Goal: Navigation & Orientation: Find specific page/section

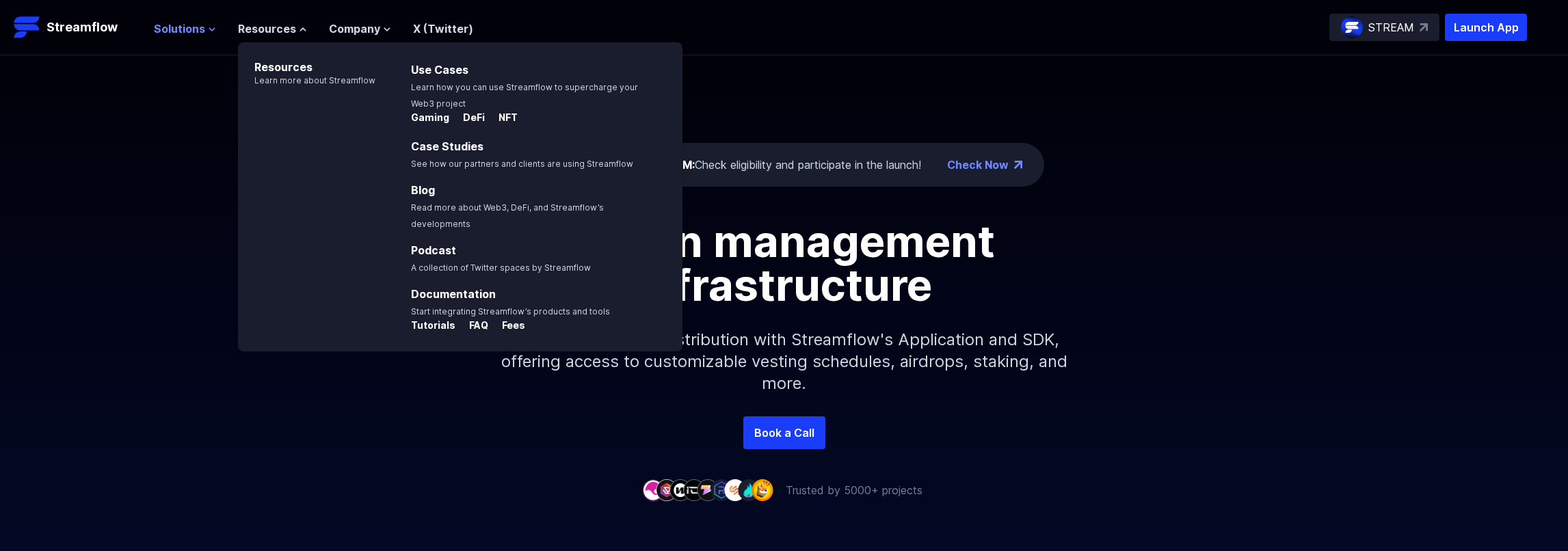
click at [195, 31] on span "Solutions" at bounding box center [179, 28] width 51 height 16
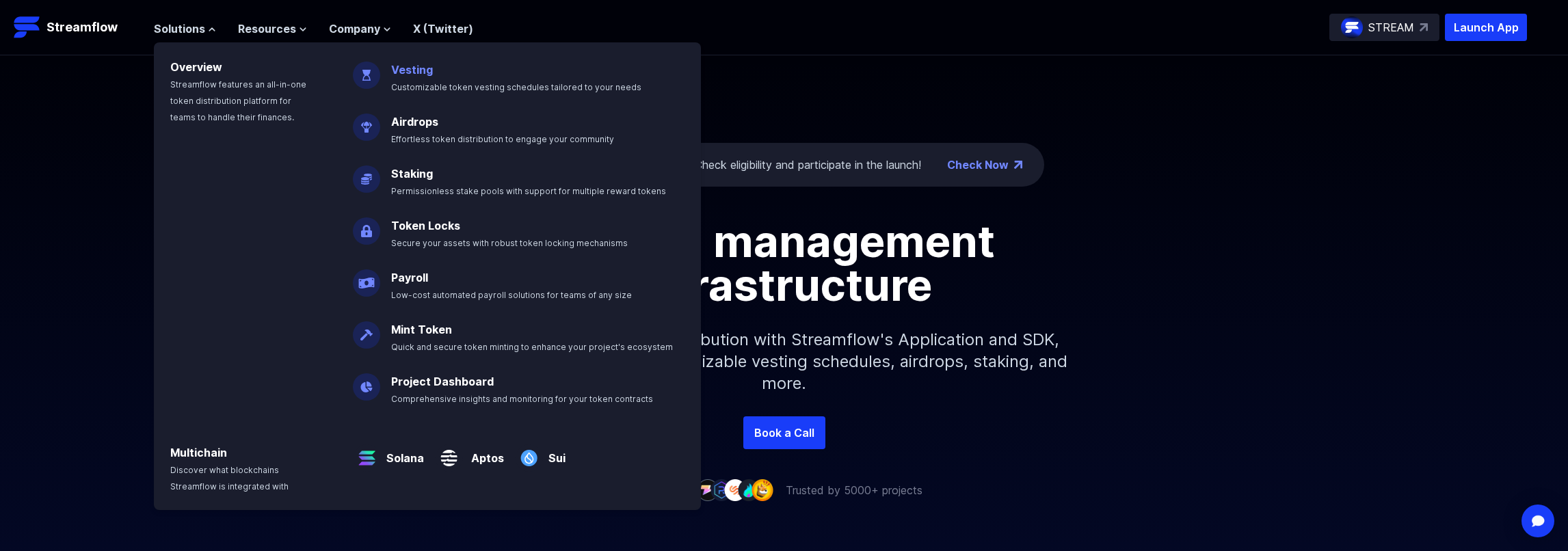
click at [457, 78] on p "Vesting Customizable token vesting schedules tailored to your needs" at bounding box center [526, 73] width 286 height 44
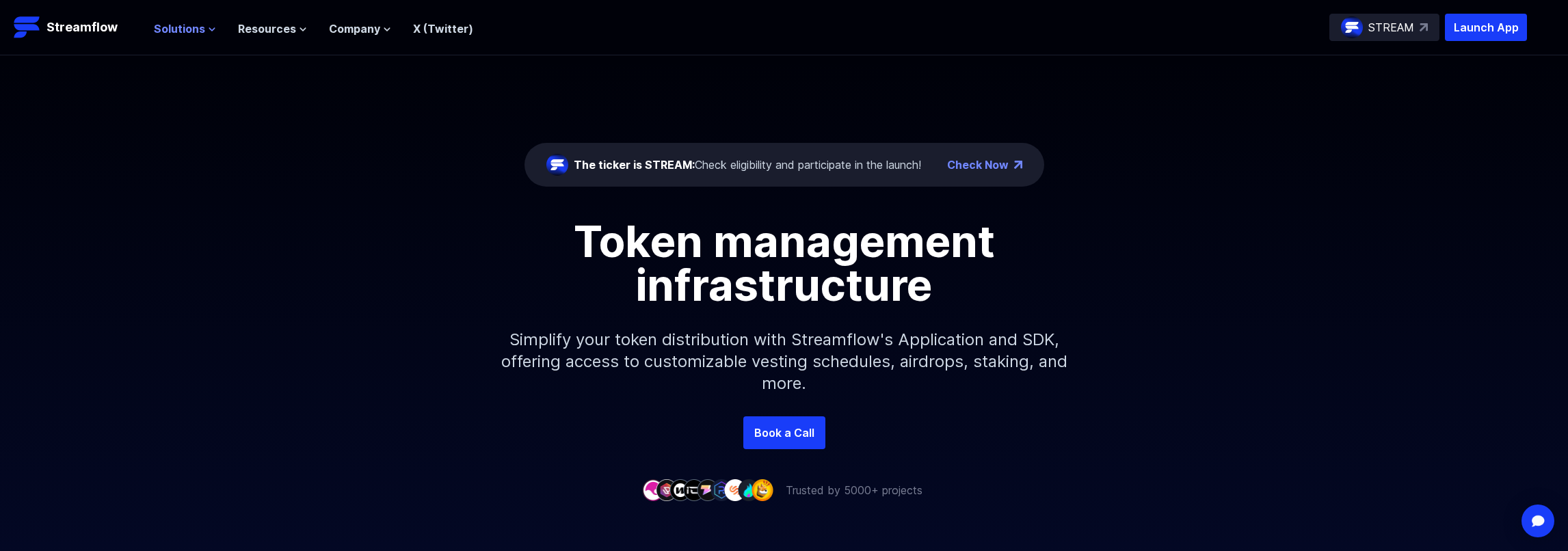
click at [192, 34] on span "Solutions" at bounding box center [179, 28] width 51 height 16
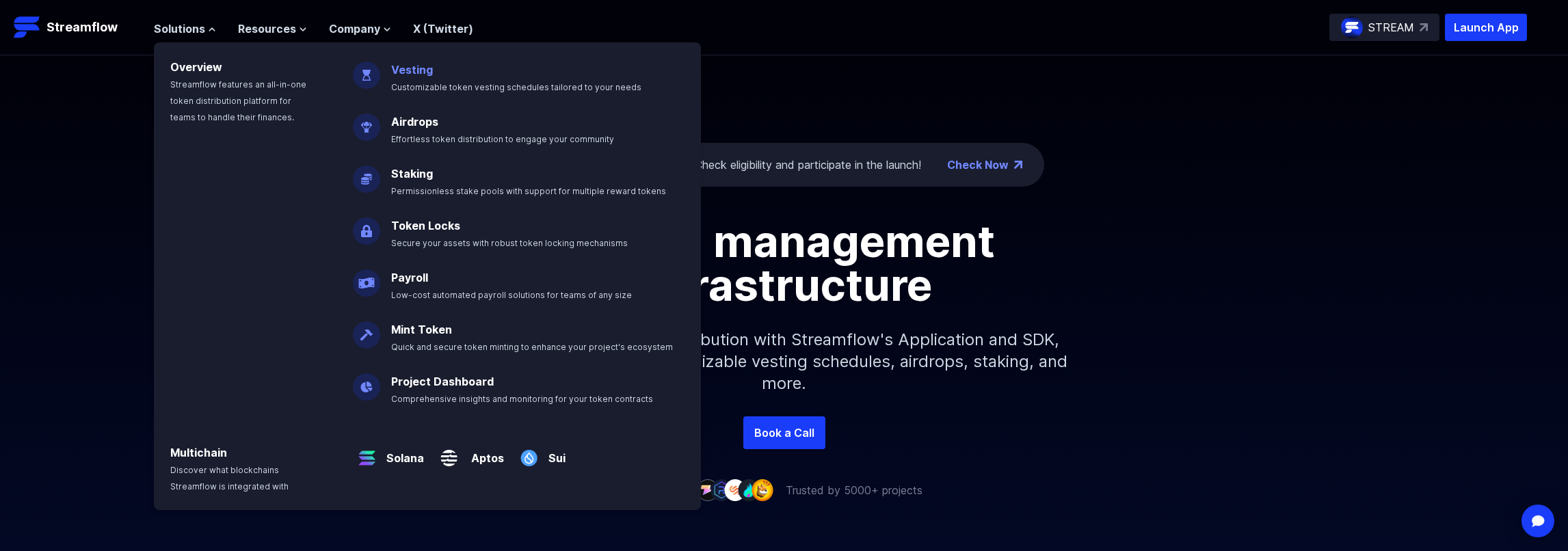
click at [399, 67] on link "Vesting" at bounding box center [412, 70] width 41 height 14
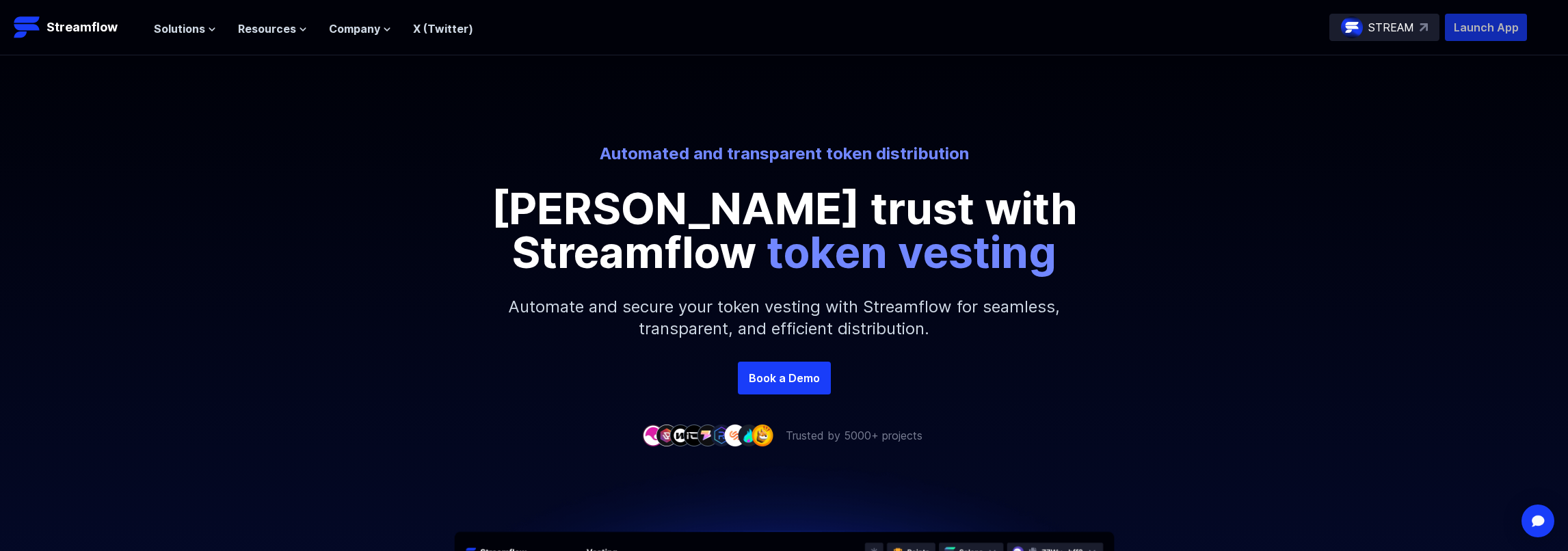
click at [1482, 24] on p "Launch App" at bounding box center [1486, 28] width 82 height 28
